Goal: Task Accomplishment & Management: Use online tool/utility

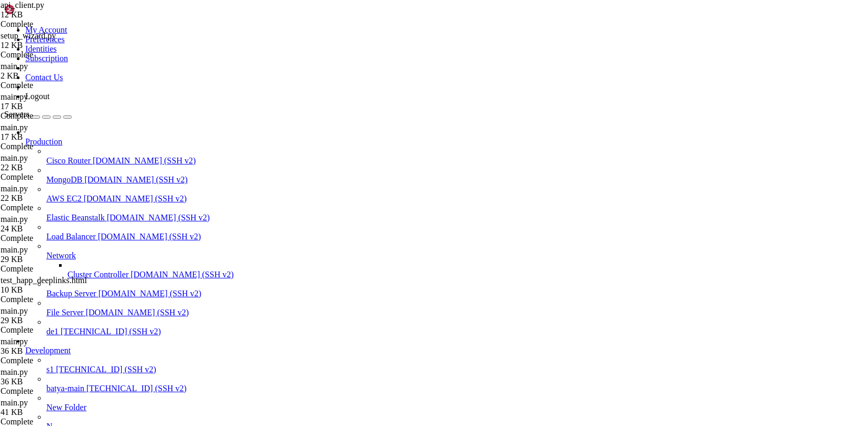
scroll to position [8, 0]
click at [54, 365] on span "s1" at bounding box center [49, 369] width 7 height 9
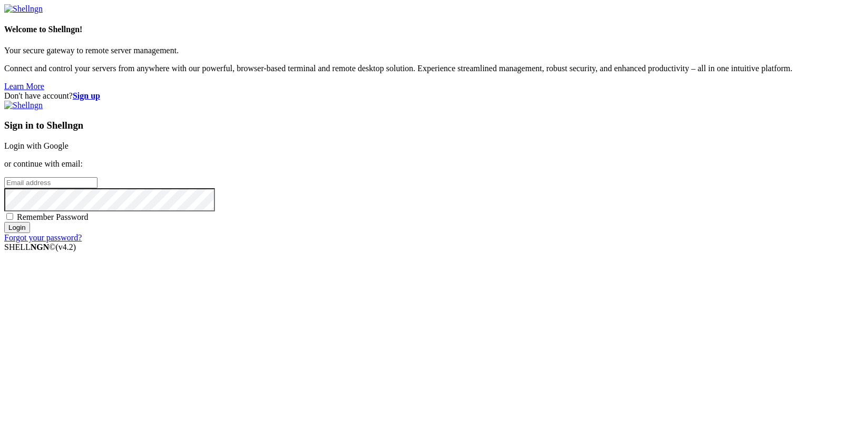
click at [68, 150] on link "Login with Google" at bounding box center [36, 145] width 64 height 9
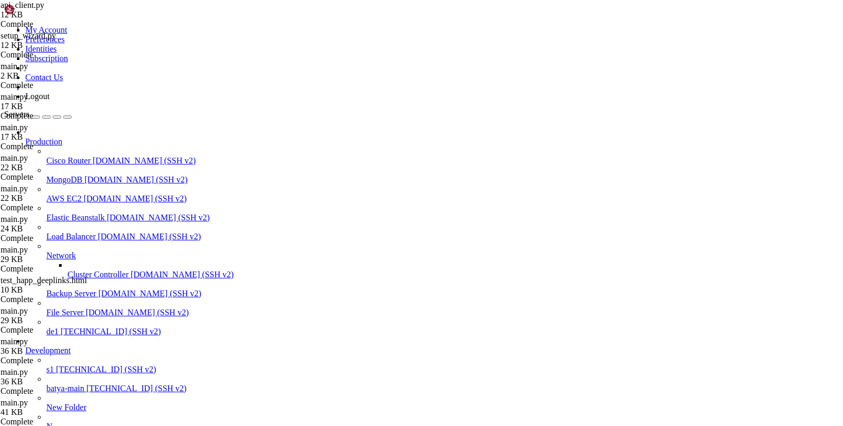
type input "/root"
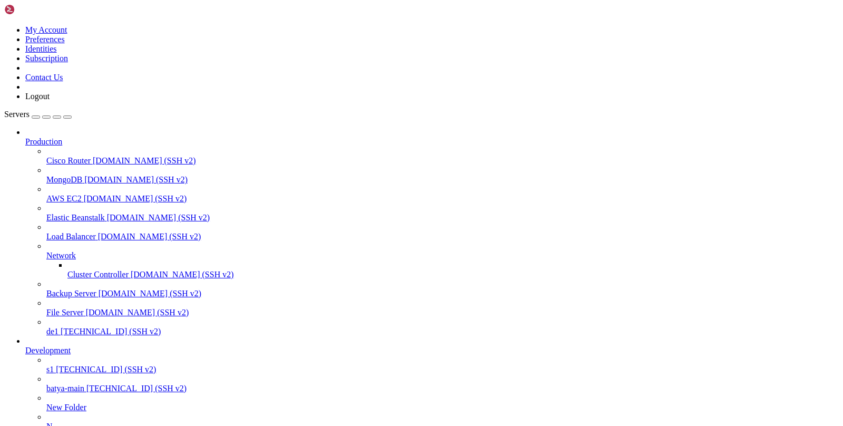
type input "/var/service/oko-vpn-core/core"
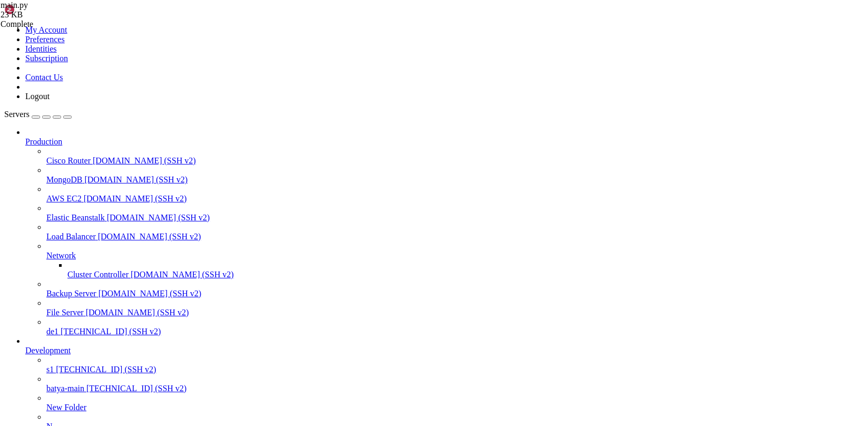
scroll to position [8, 0]
